Goal: Find specific page/section: Find specific page/section

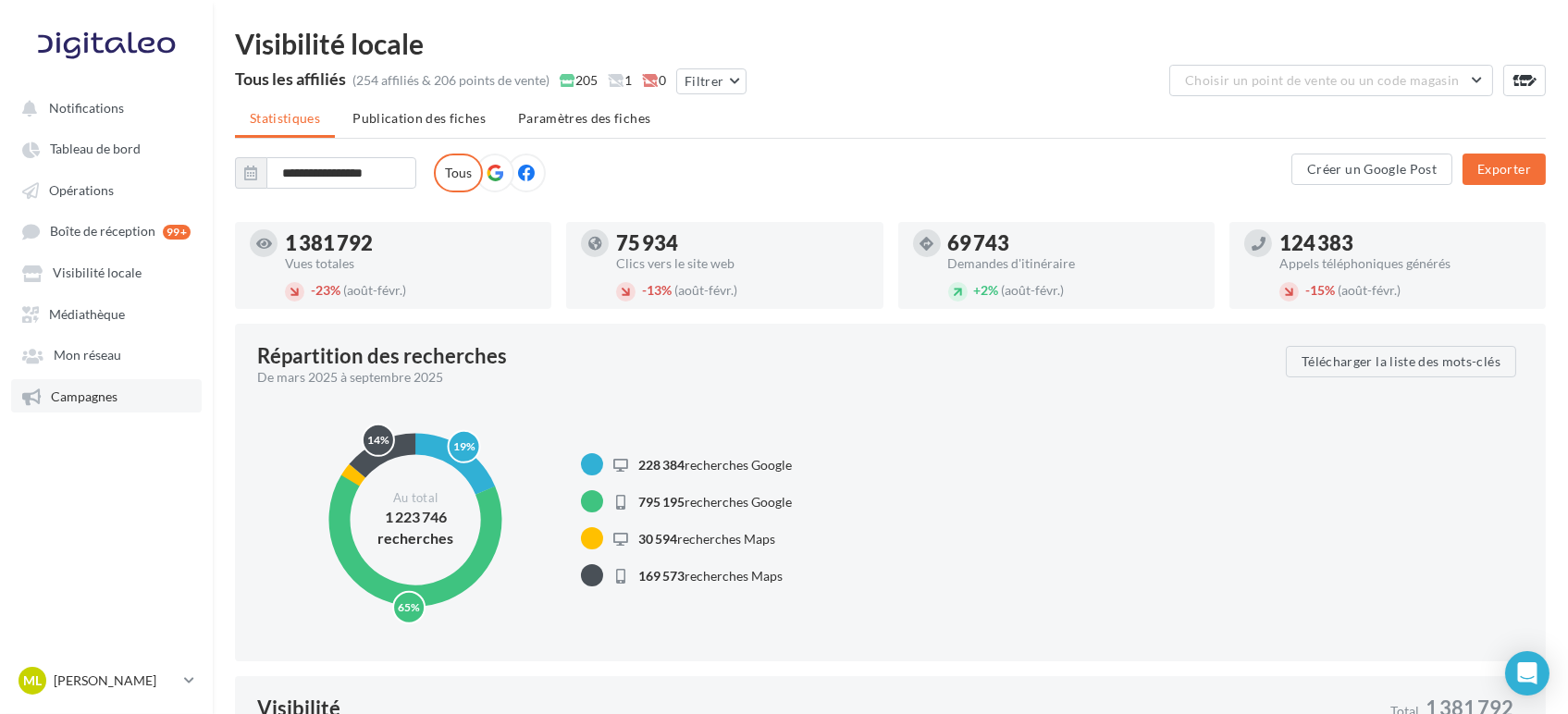
click at [91, 379] on link "Campagnes" at bounding box center [105, 395] width 190 height 33
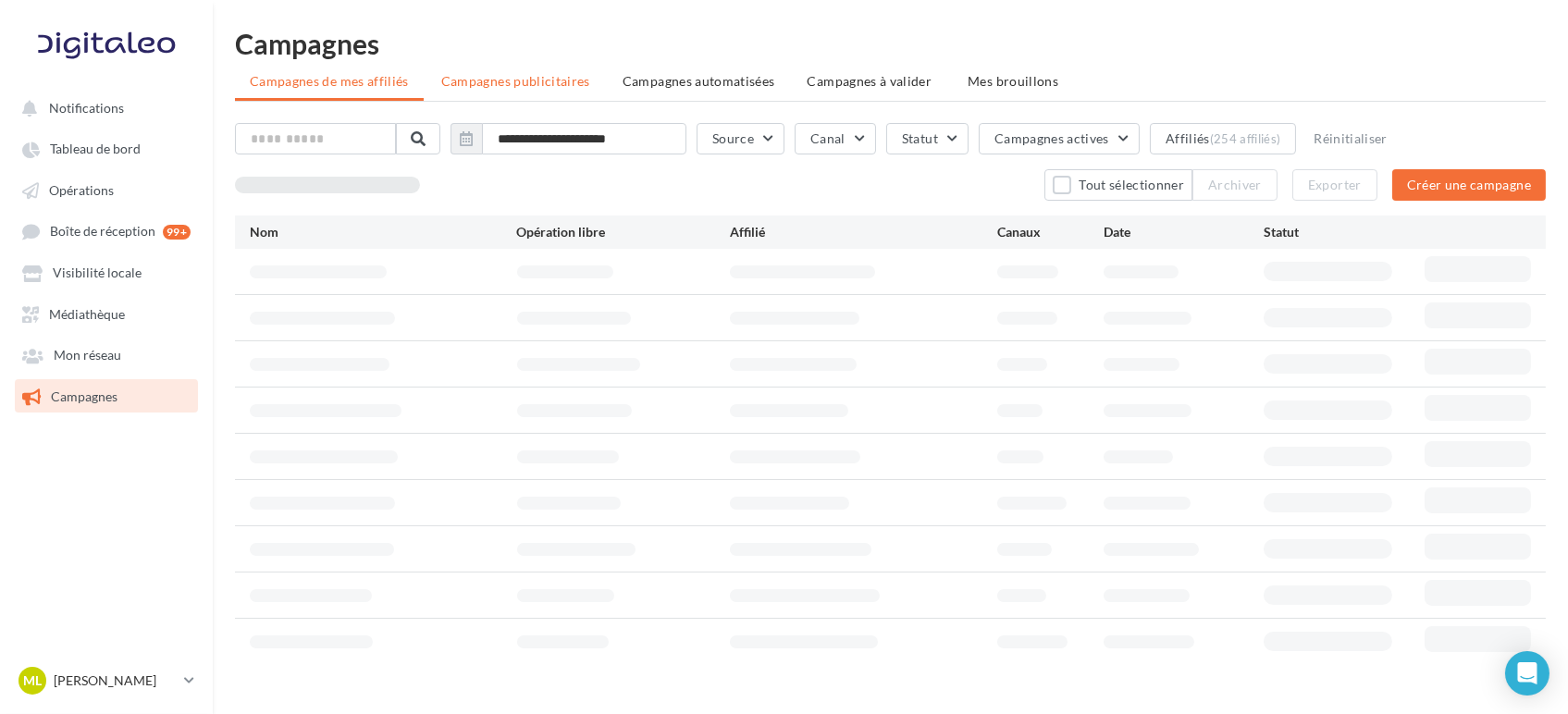
click at [521, 80] on span "Campagnes publicitaires" at bounding box center [515, 81] width 149 height 15
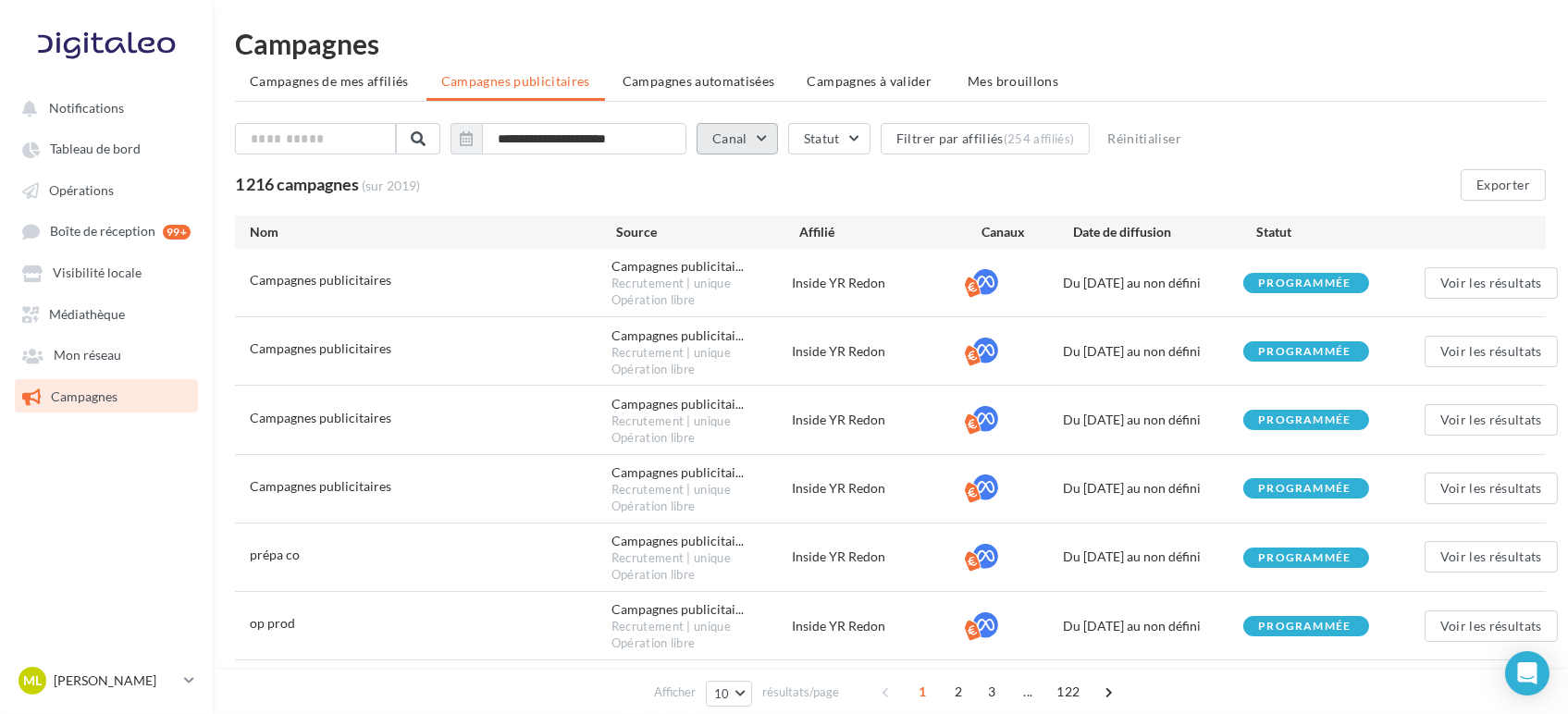
click at [747, 136] on button "Canal" at bounding box center [737, 138] width 81 height 32
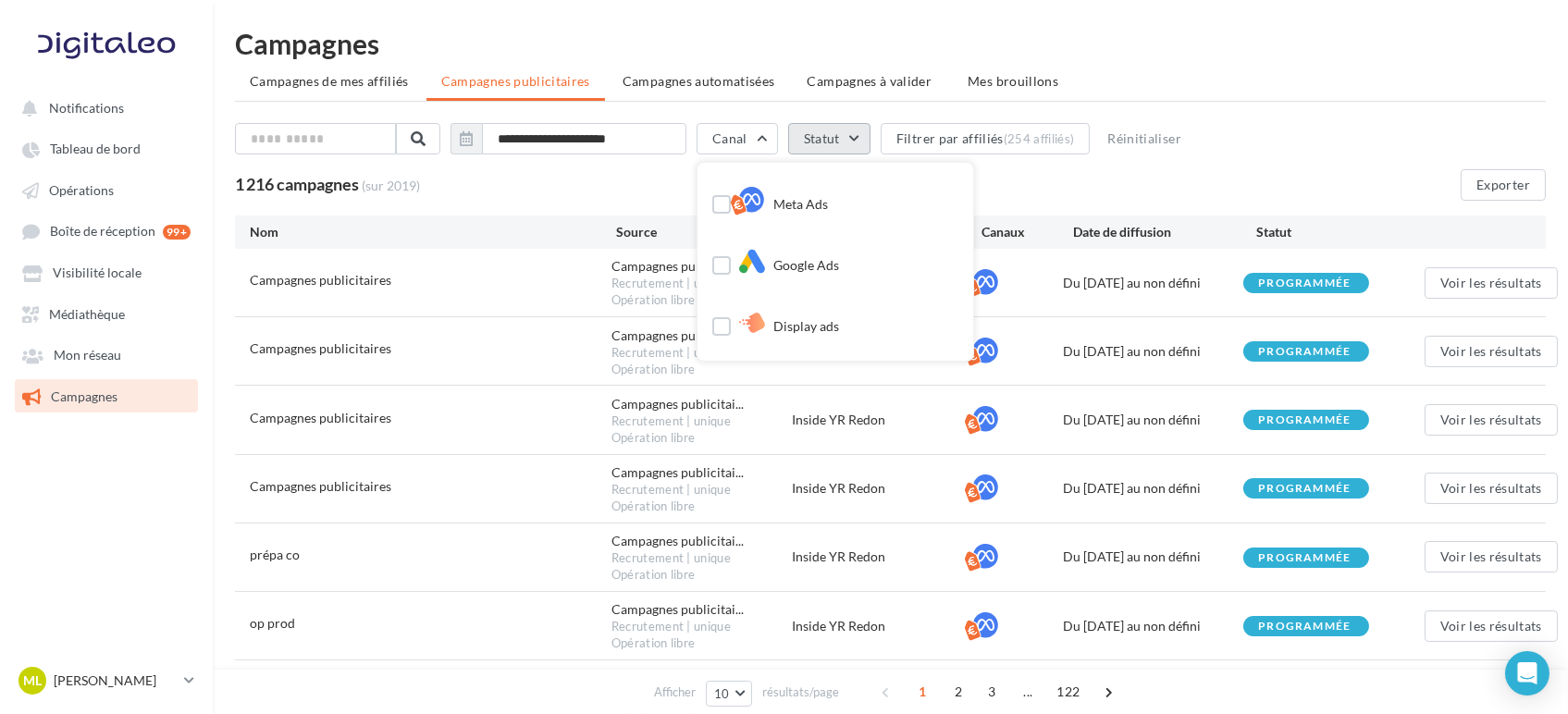
click at [816, 129] on button "Statut" at bounding box center [828, 138] width 82 height 32
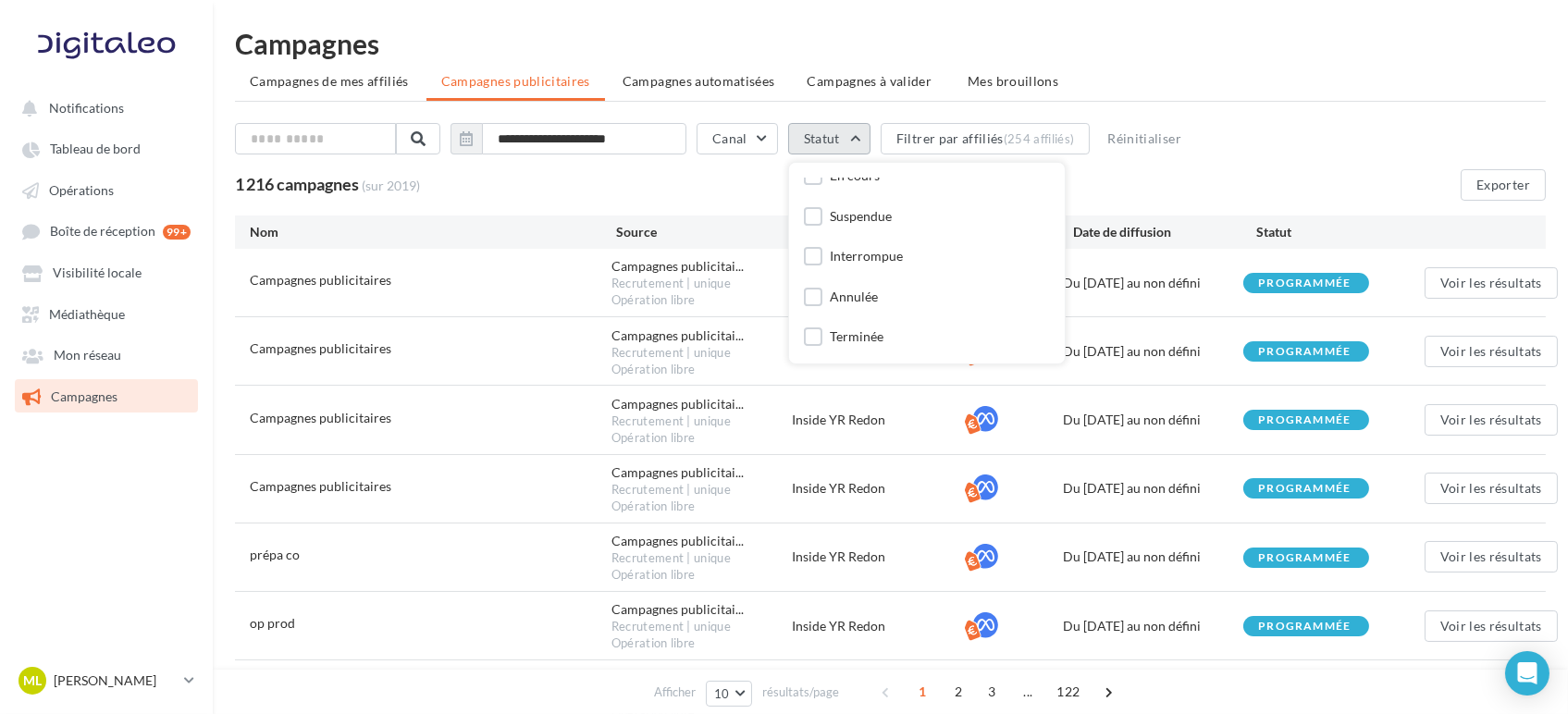
scroll to position [136, 0]
click at [592, 146] on input "**********" at bounding box center [583, 138] width 204 height 32
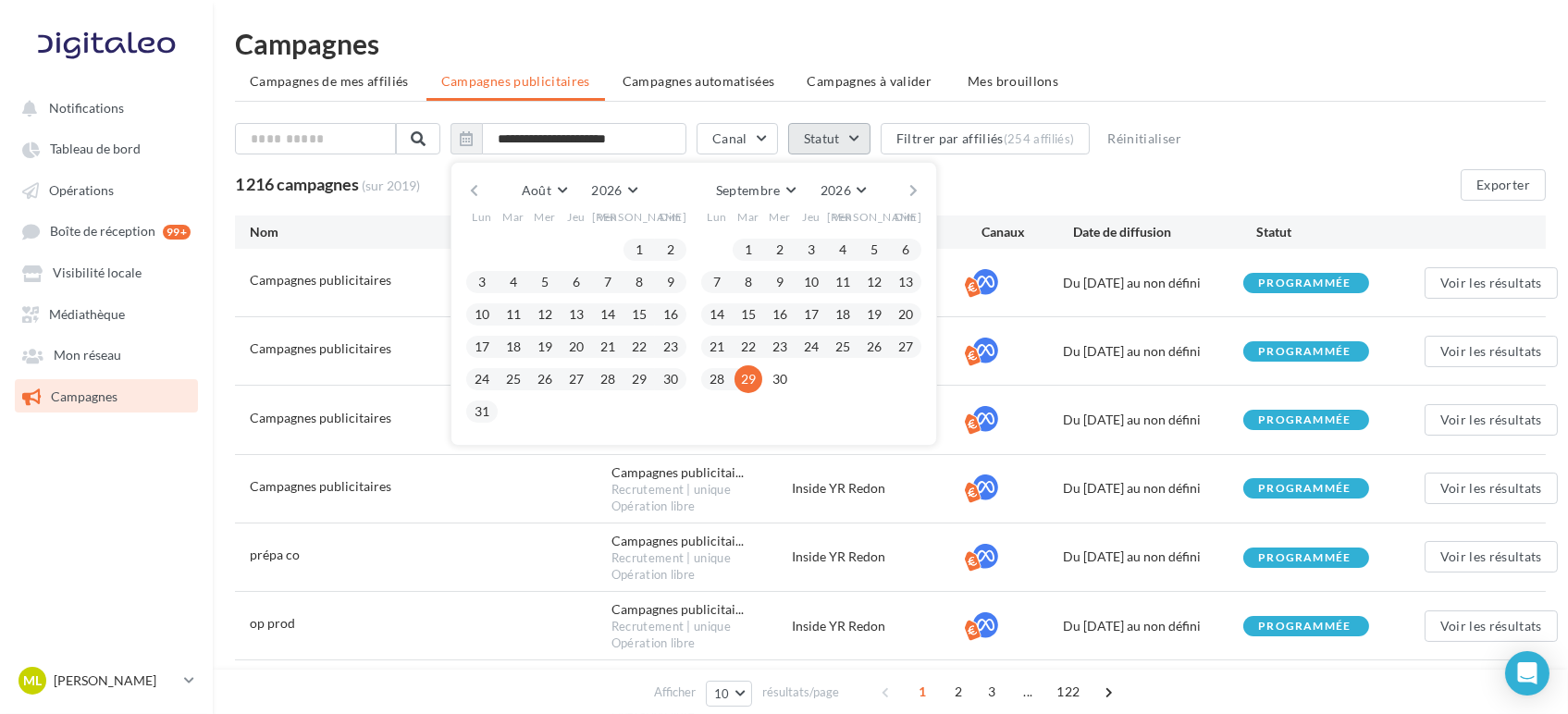
click at [833, 137] on button "Statut" at bounding box center [828, 138] width 82 height 32
